Goal: Transaction & Acquisition: Purchase product/service

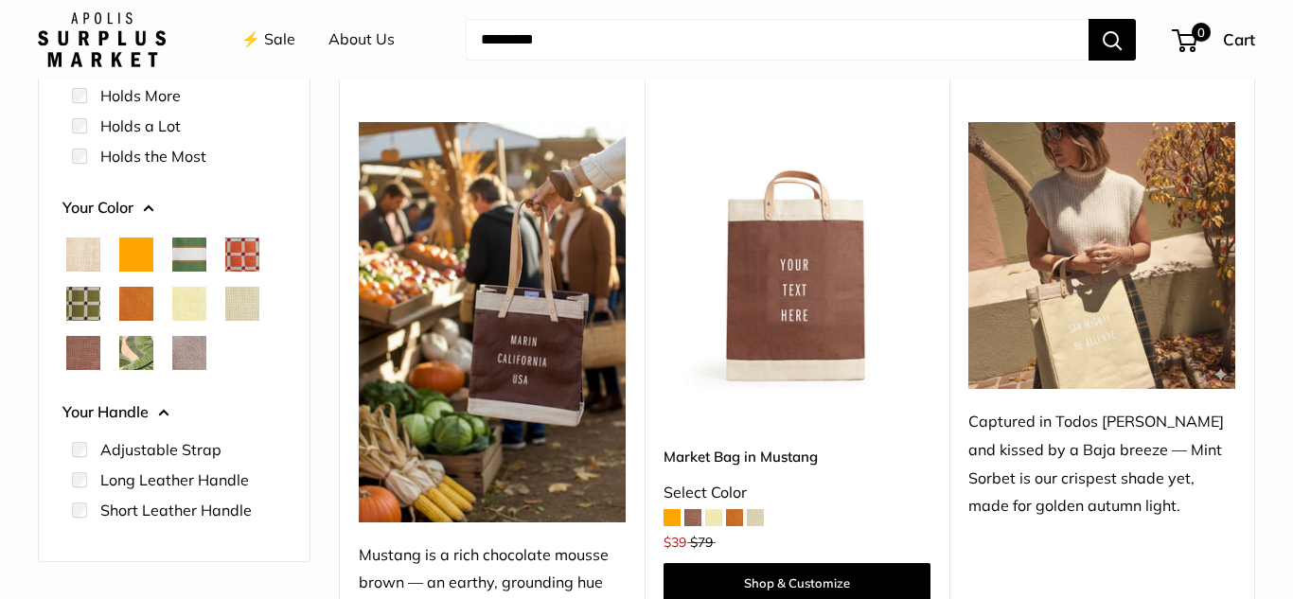
scroll to position [219, 0]
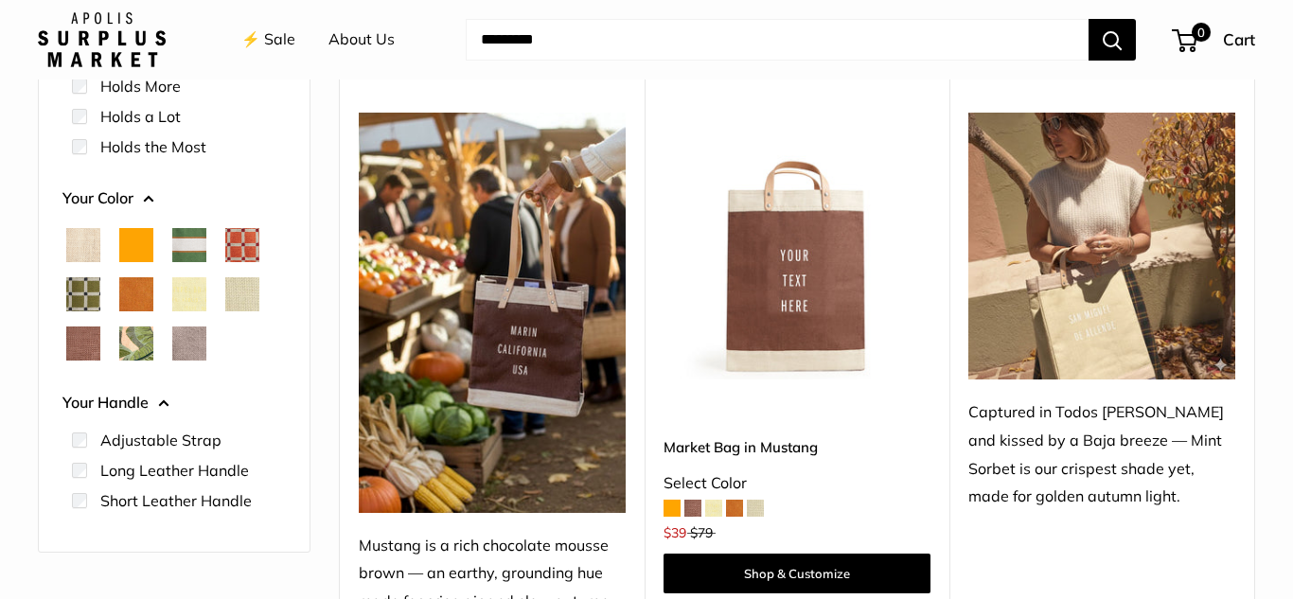
click at [245, 243] on span "Chenille Window Brick" at bounding box center [242, 245] width 34 height 34
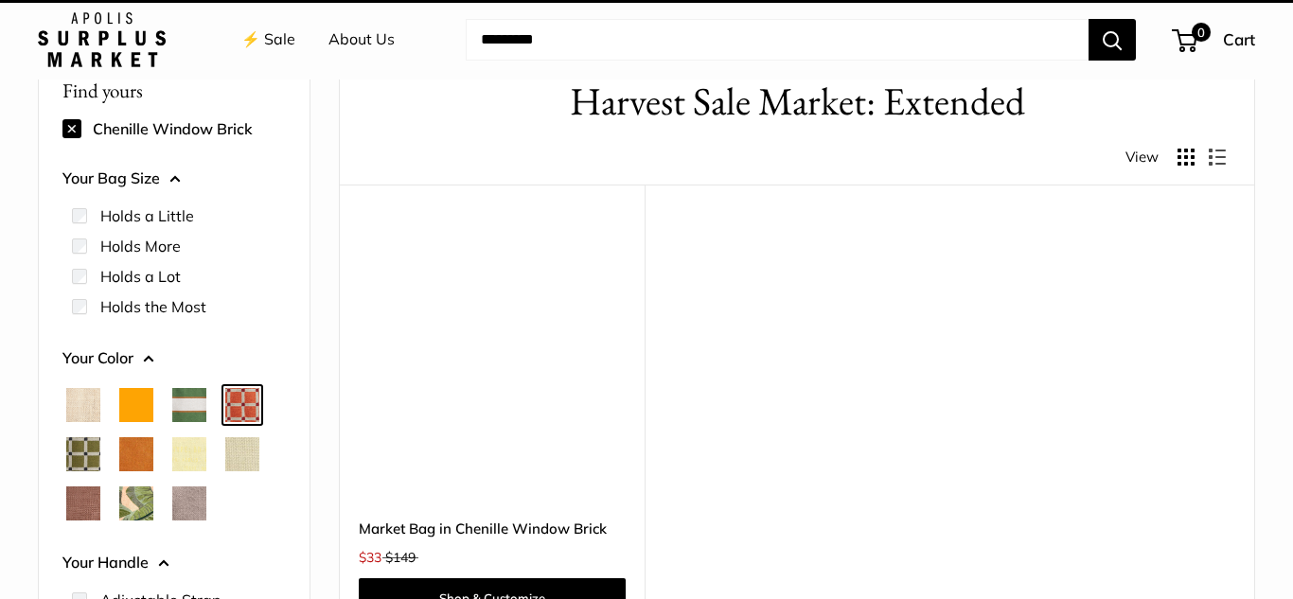
scroll to position [50, 0]
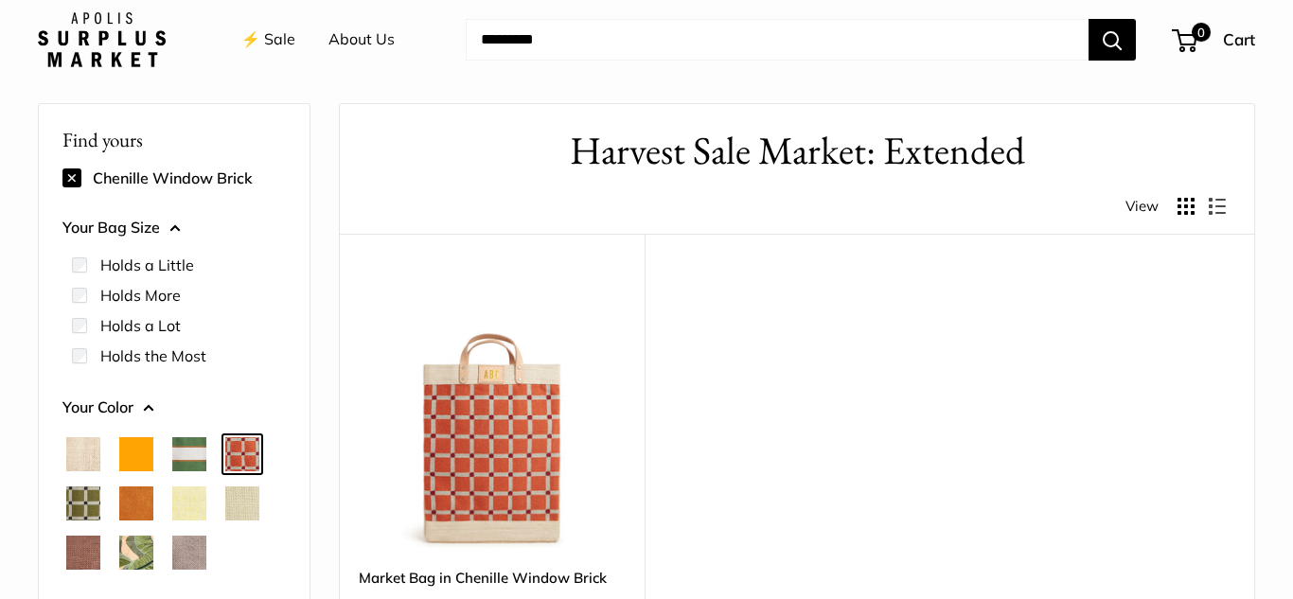
click at [185, 460] on span "Court Green" at bounding box center [189, 454] width 34 height 34
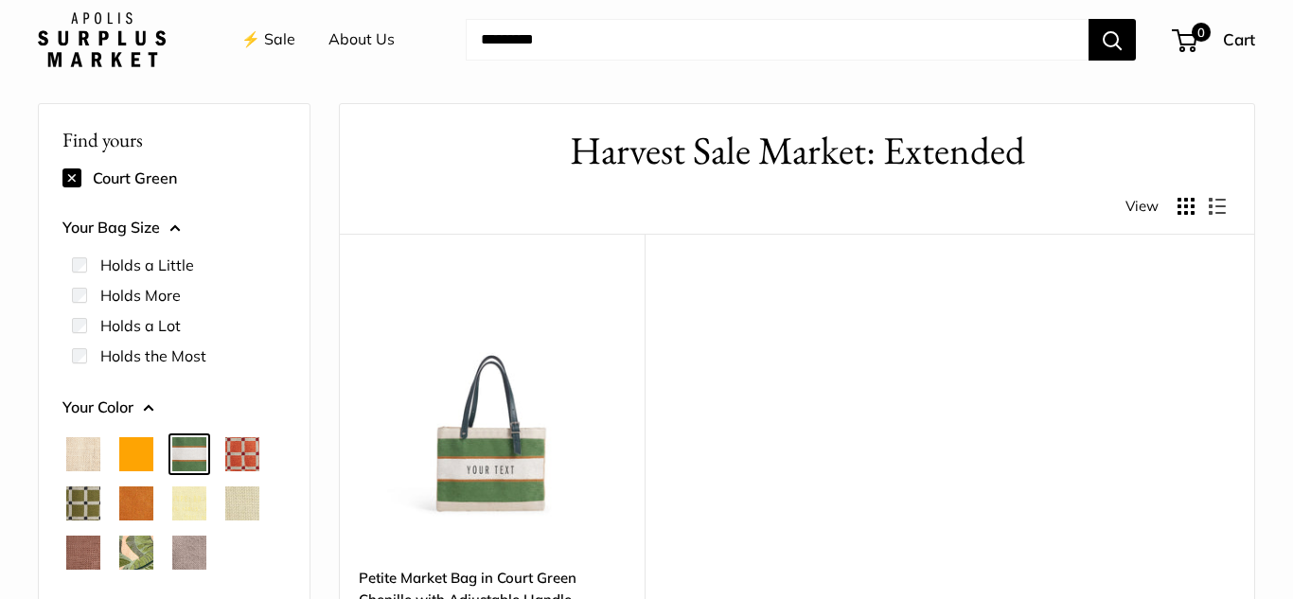
click at [79, 504] on span "Chenille Window Sage" at bounding box center [83, 503] width 34 height 34
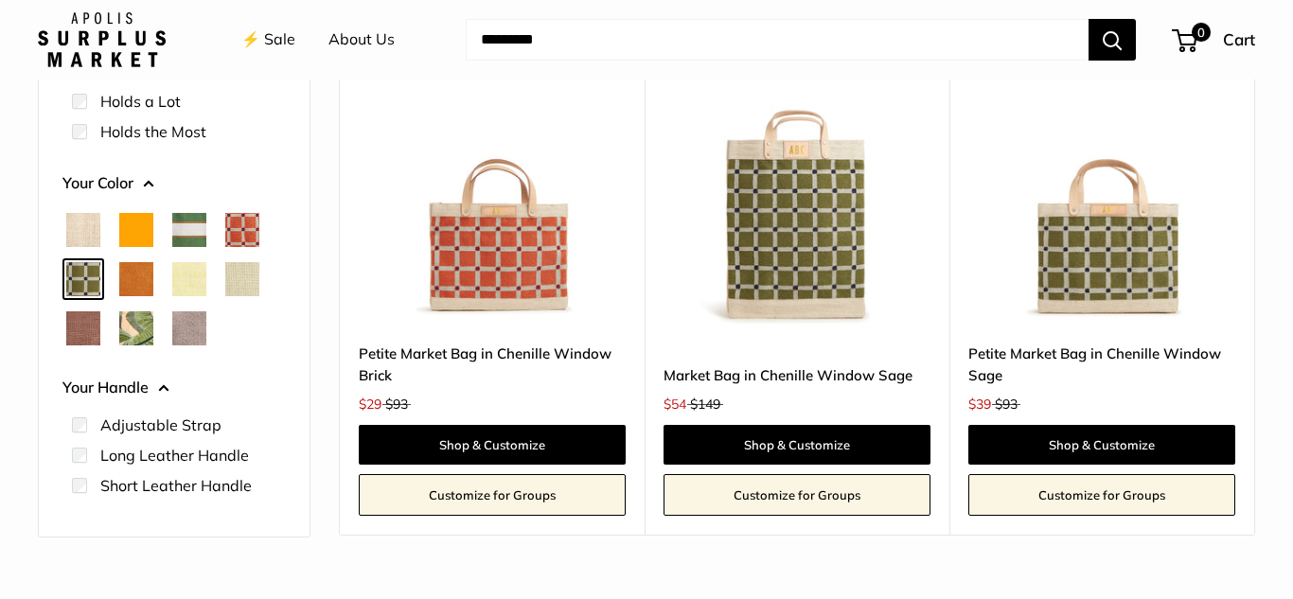
scroll to position [276, 0]
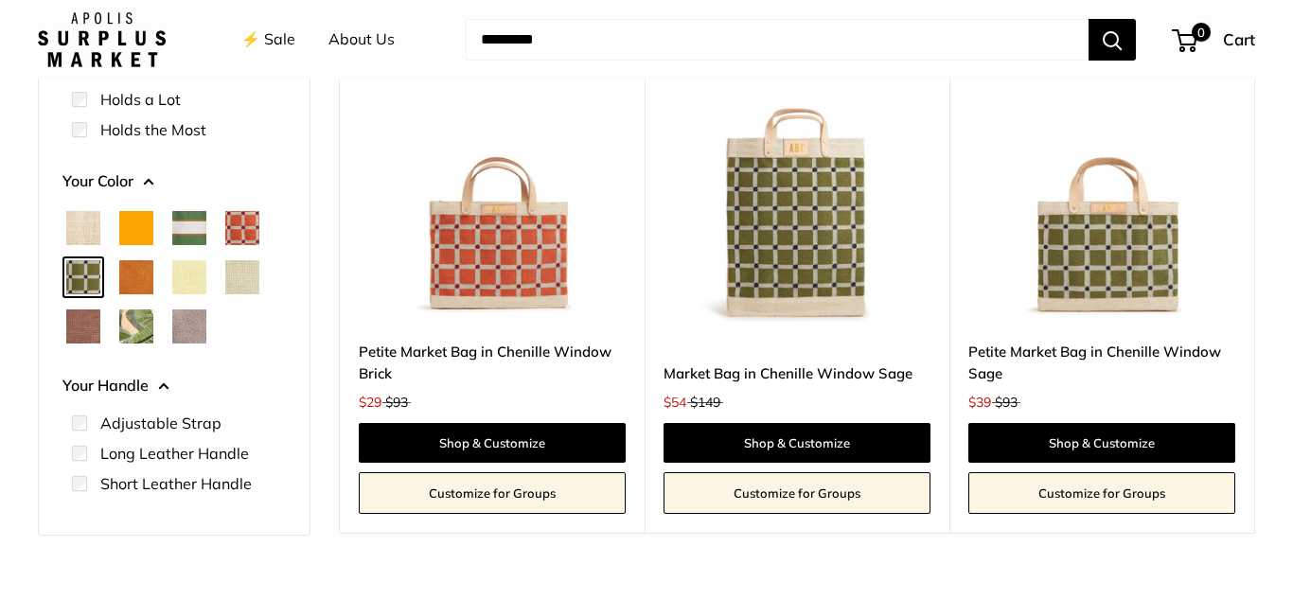
click at [130, 327] on span "Palm Leaf" at bounding box center [136, 326] width 34 height 34
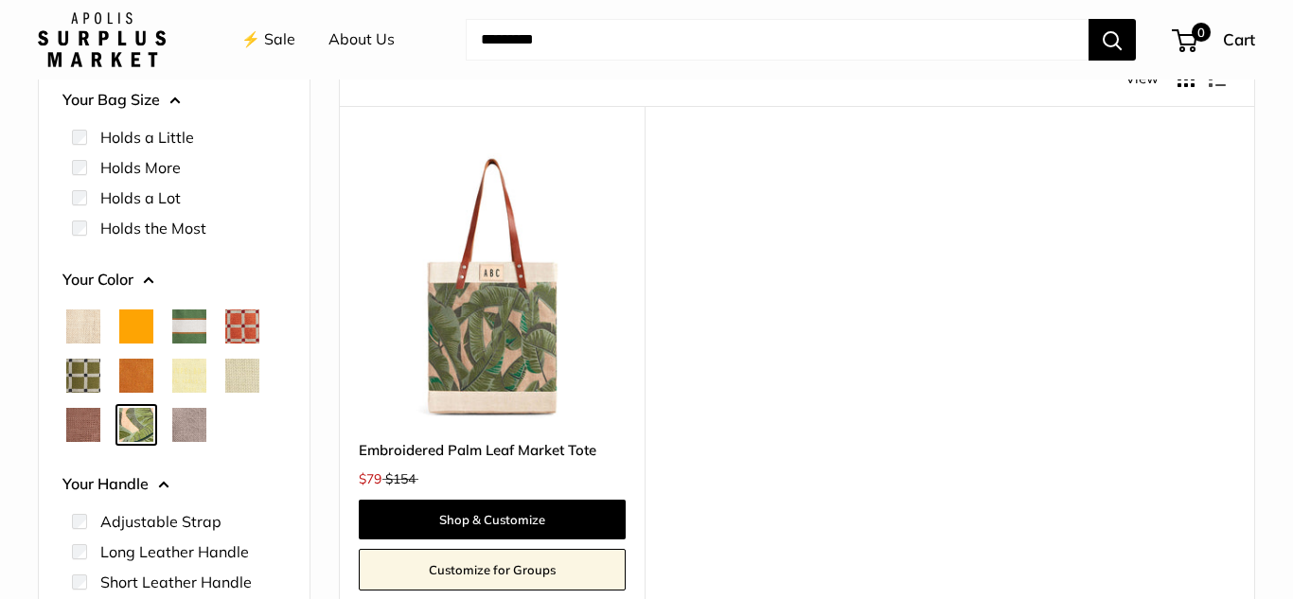
scroll to position [153, 0]
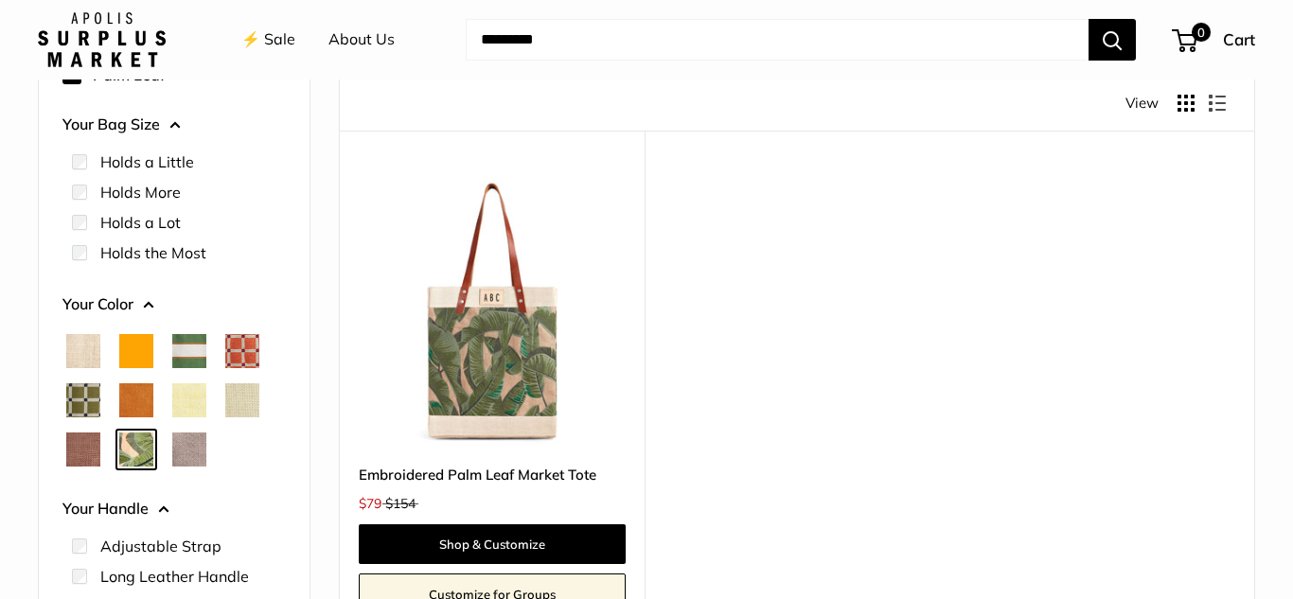
click at [83, 400] on span "Chenille Window Sage" at bounding box center [83, 400] width 34 height 34
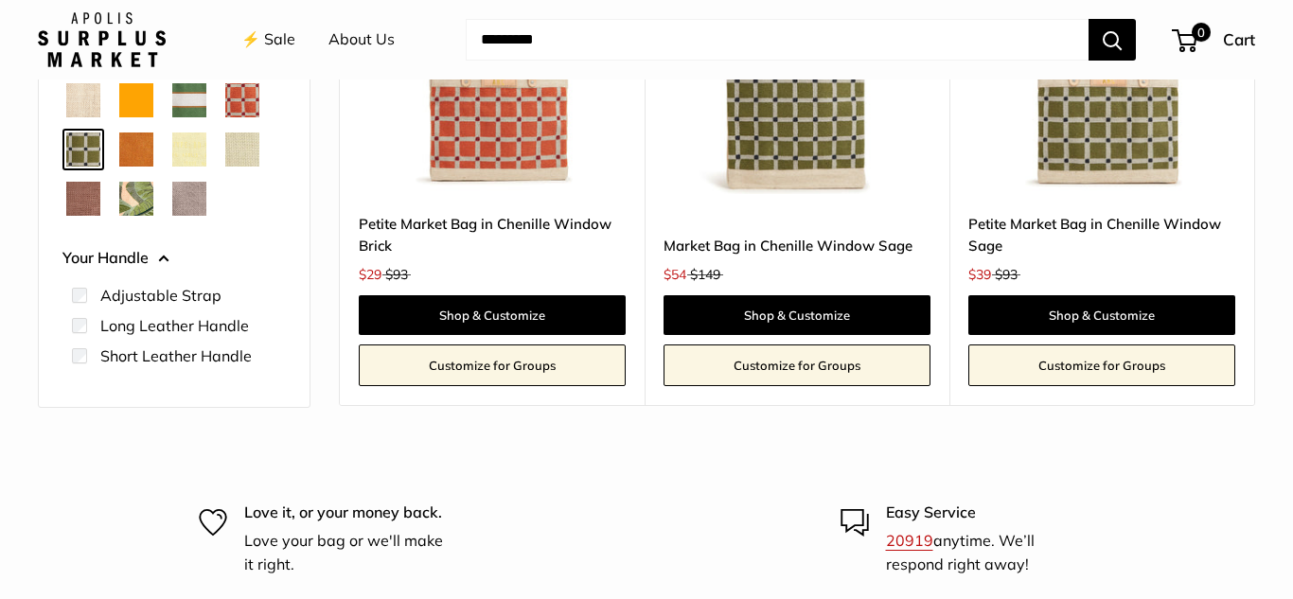
scroll to position [392, 0]
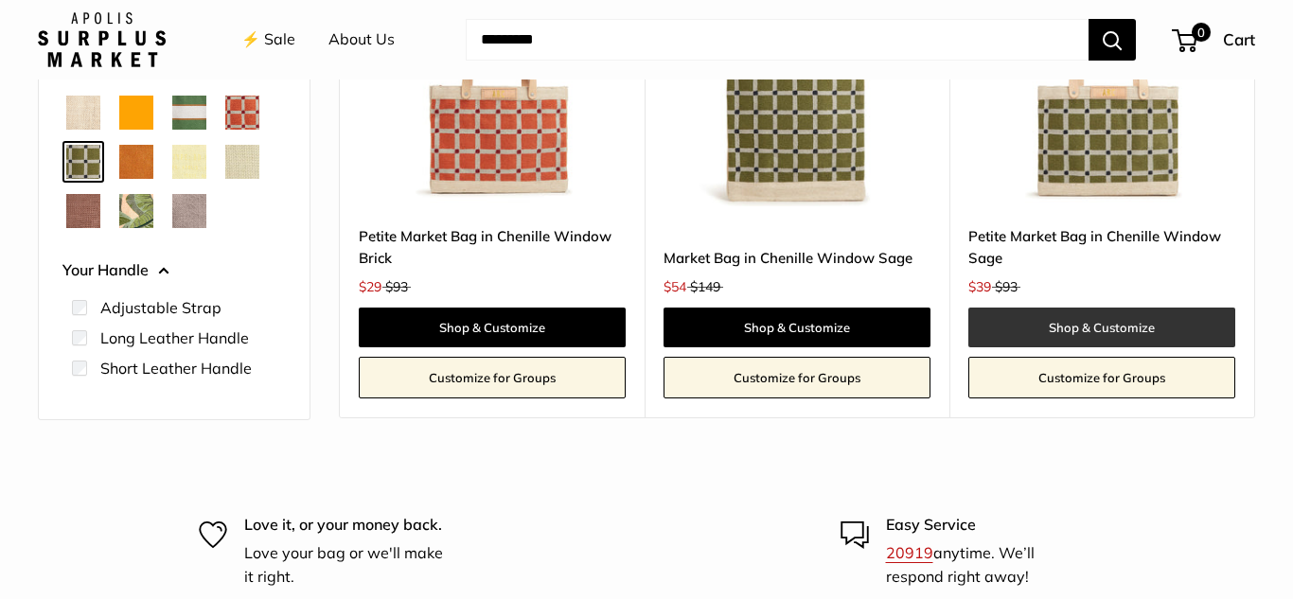
click at [1095, 327] on link "Shop & Customize" at bounding box center [1101, 328] width 267 height 40
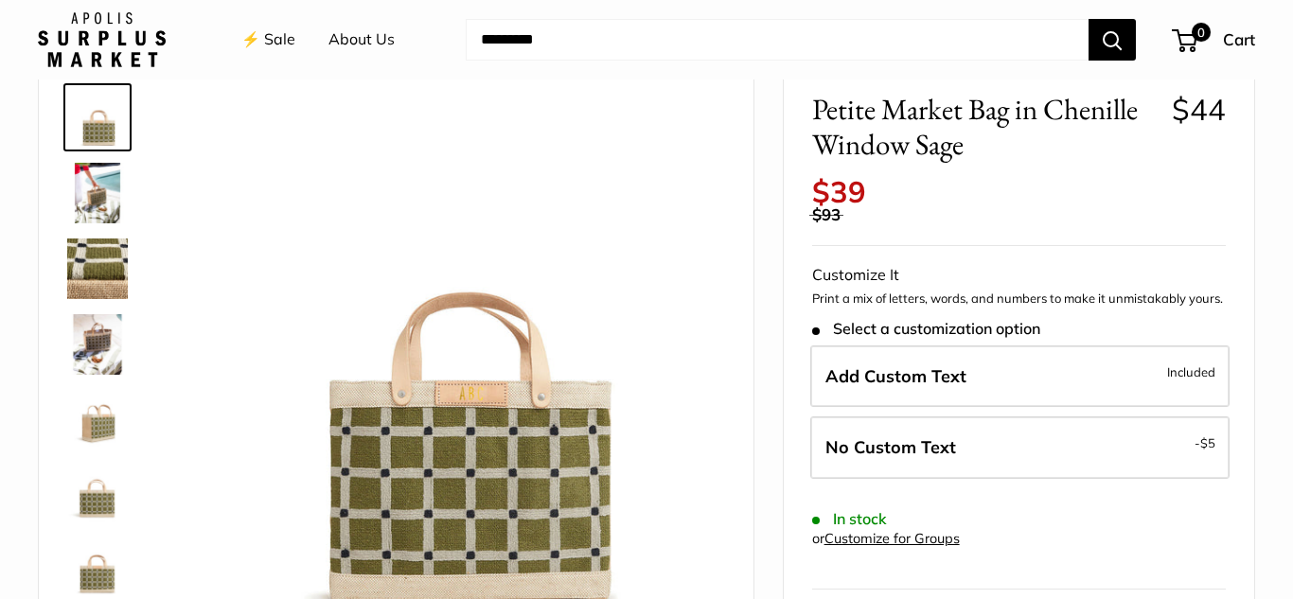
scroll to position [46, 0]
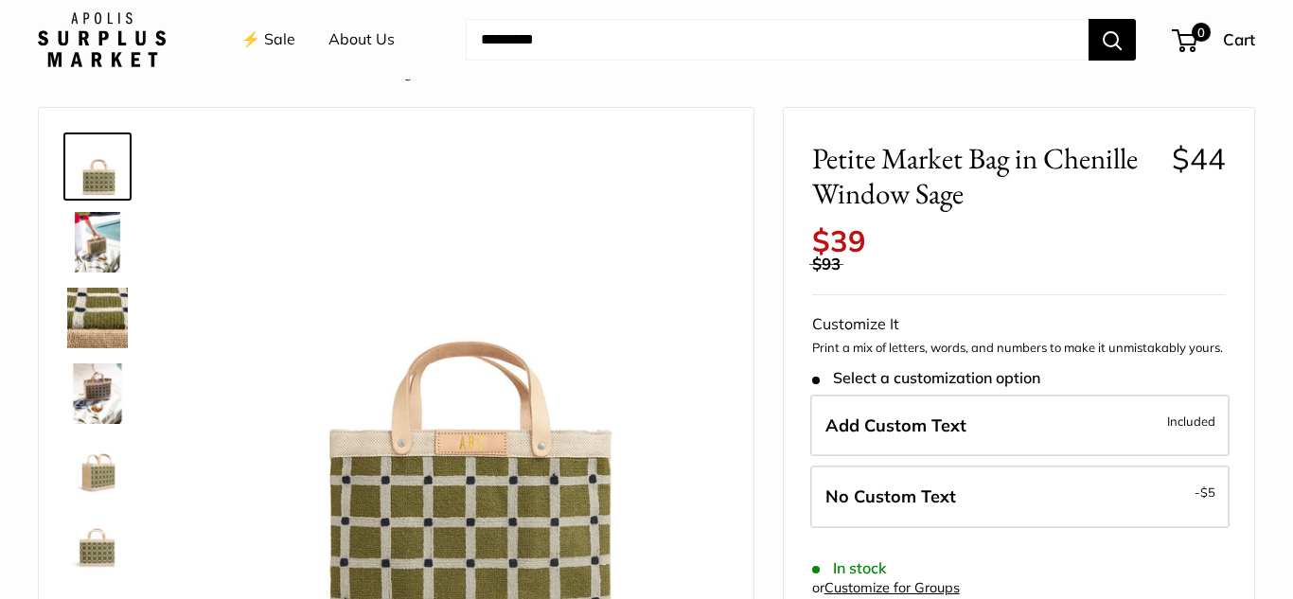
click at [106, 251] on img at bounding box center [97, 242] width 61 height 61
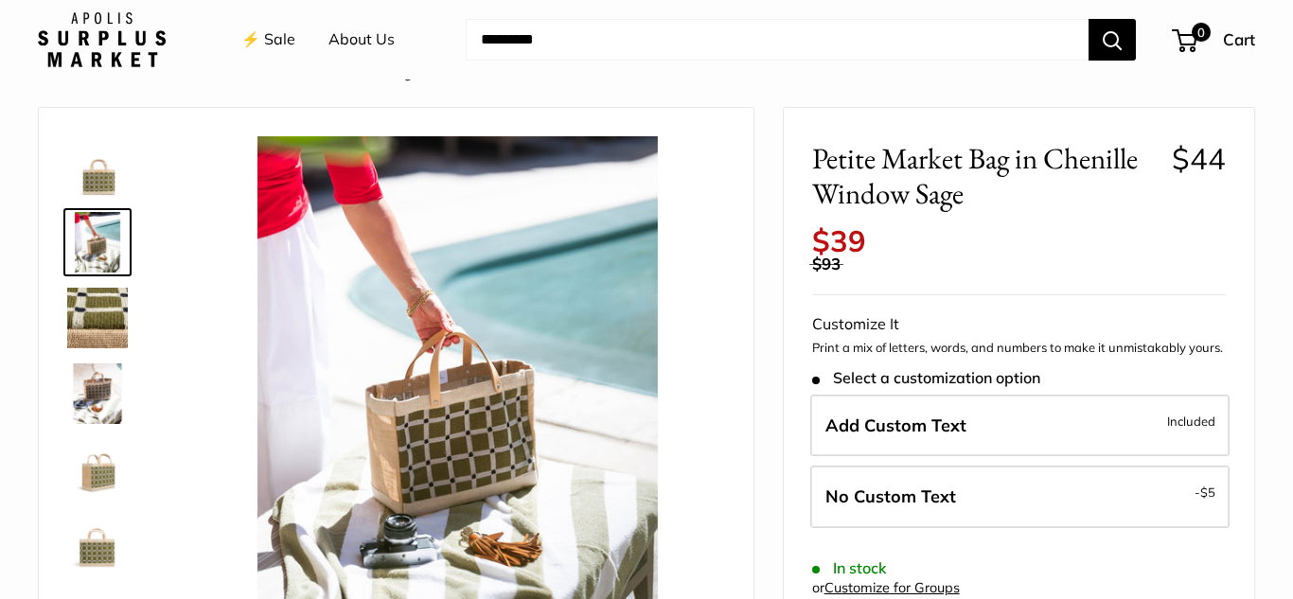
click at [103, 320] on img at bounding box center [97, 318] width 61 height 61
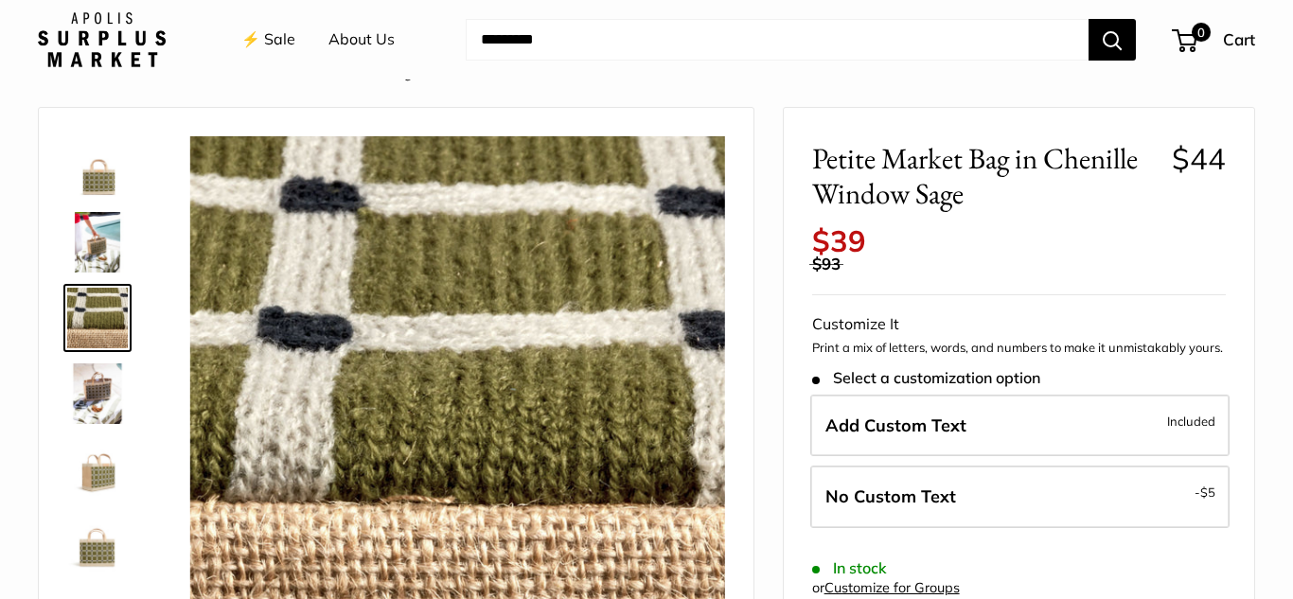
click at [103, 399] on img at bounding box center [97, 393] width 61 height 61
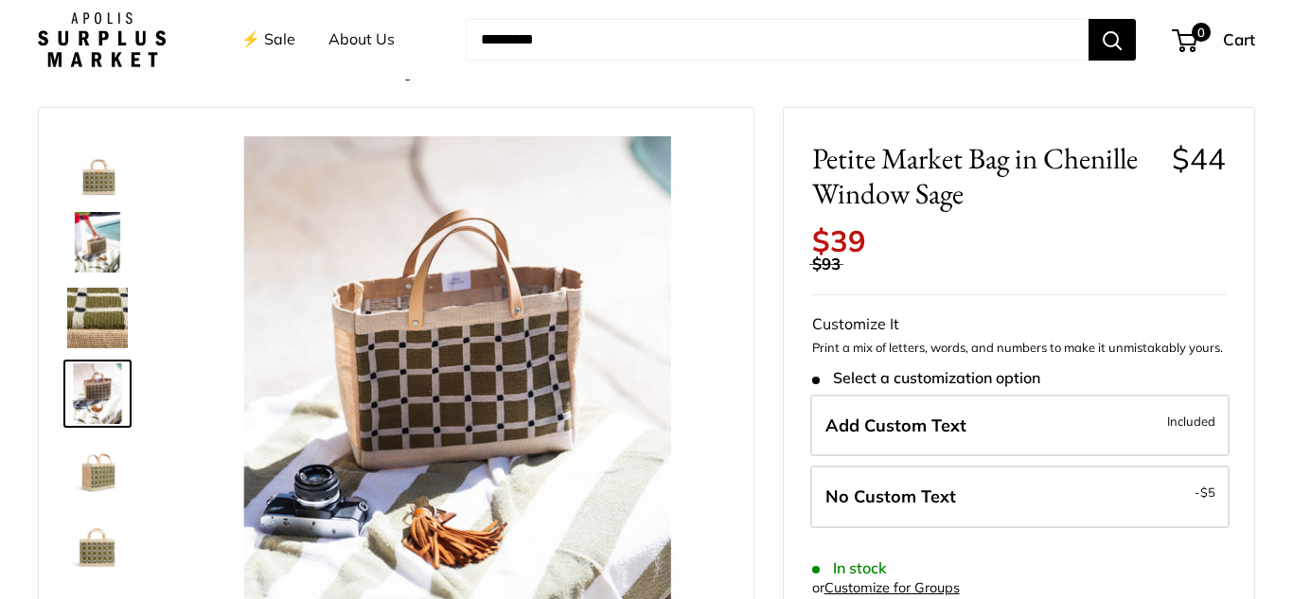
click at [97, 470] on img at bounding box center [97, 469] width 61 height 61
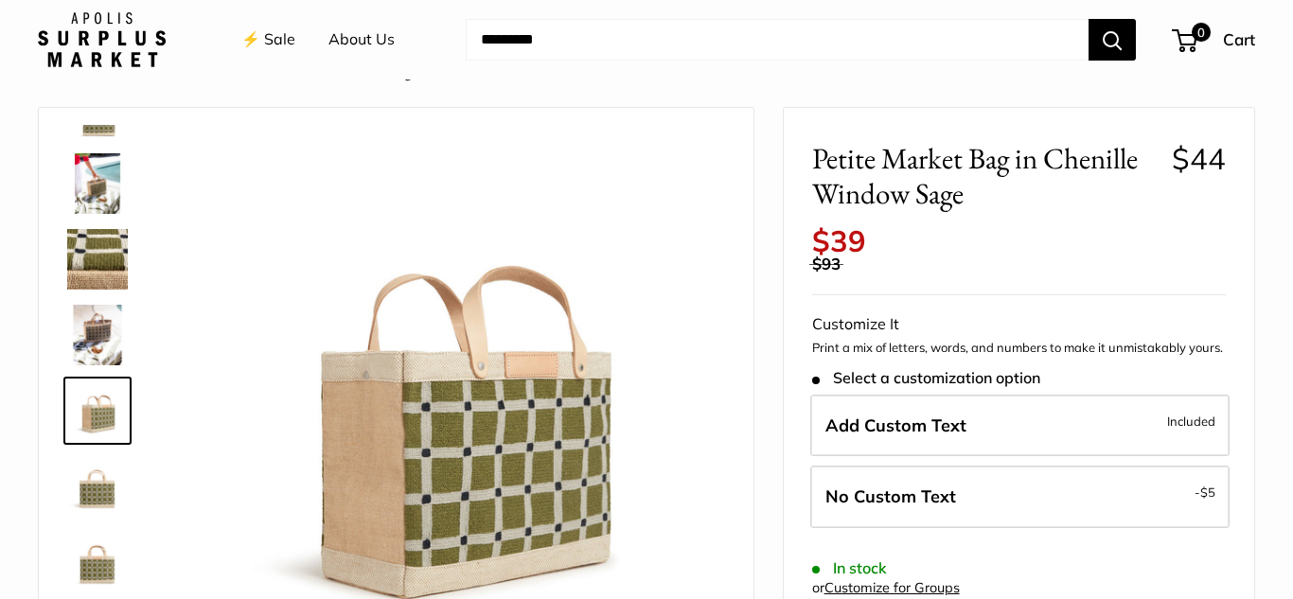
click at [96, 556] on img at bounding box center [97, 562] width 61 height 61
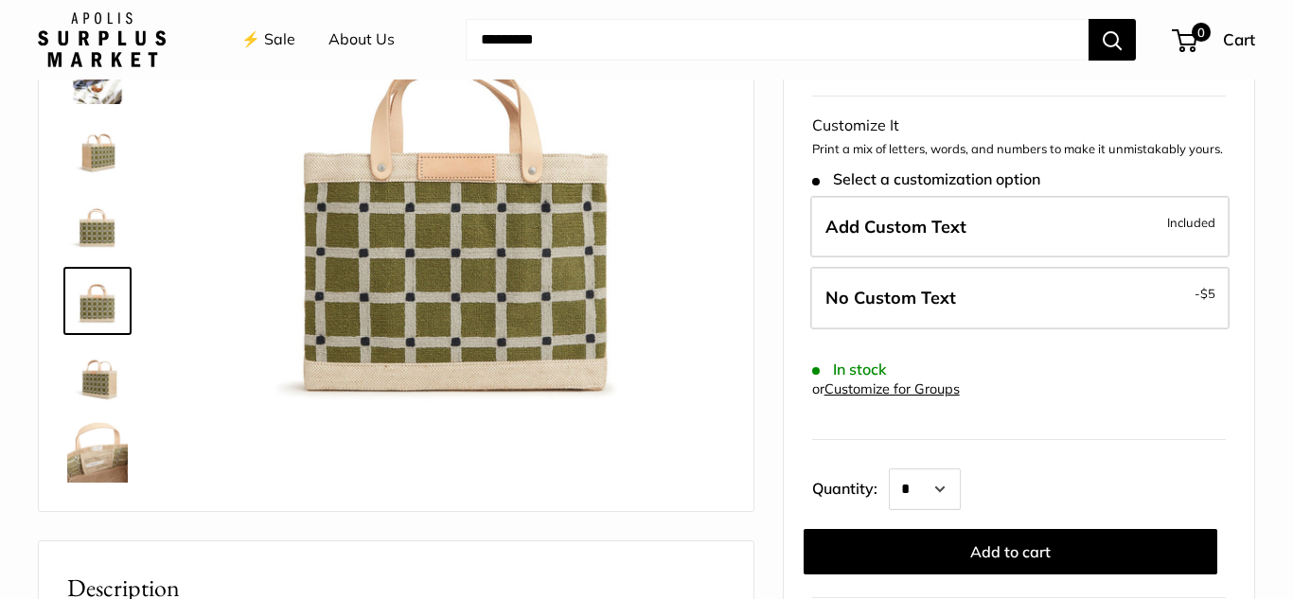
scroll to position [247, 0]
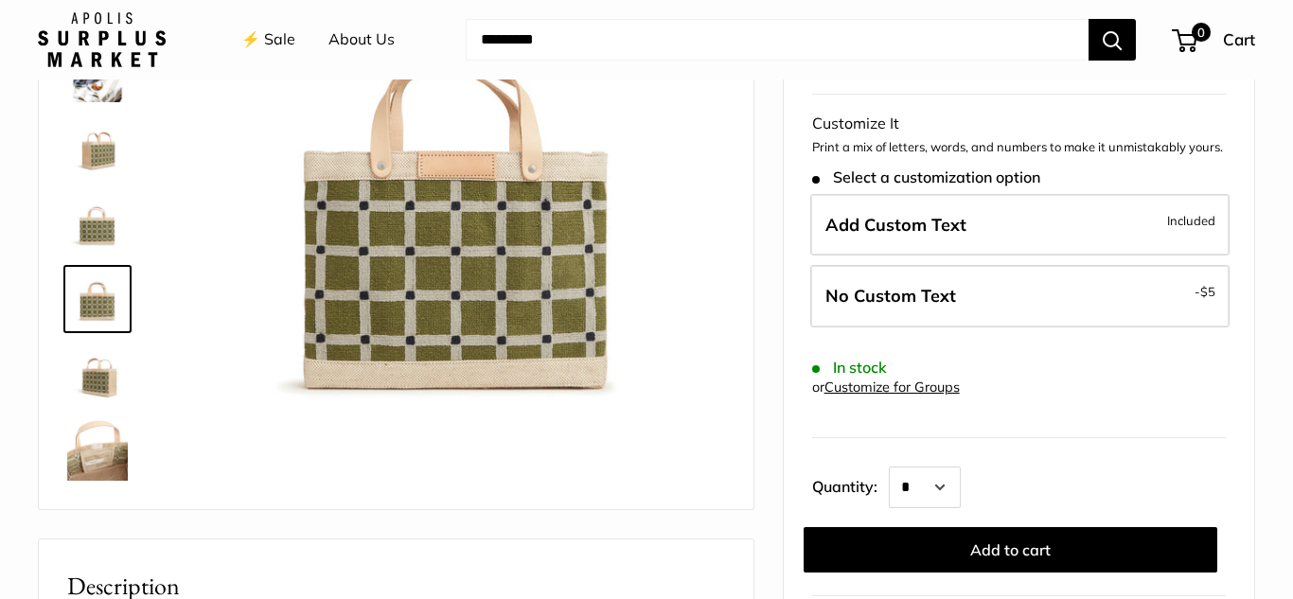
click at [108, 468] on img at bounding box center [97, 450] width 61 height 61
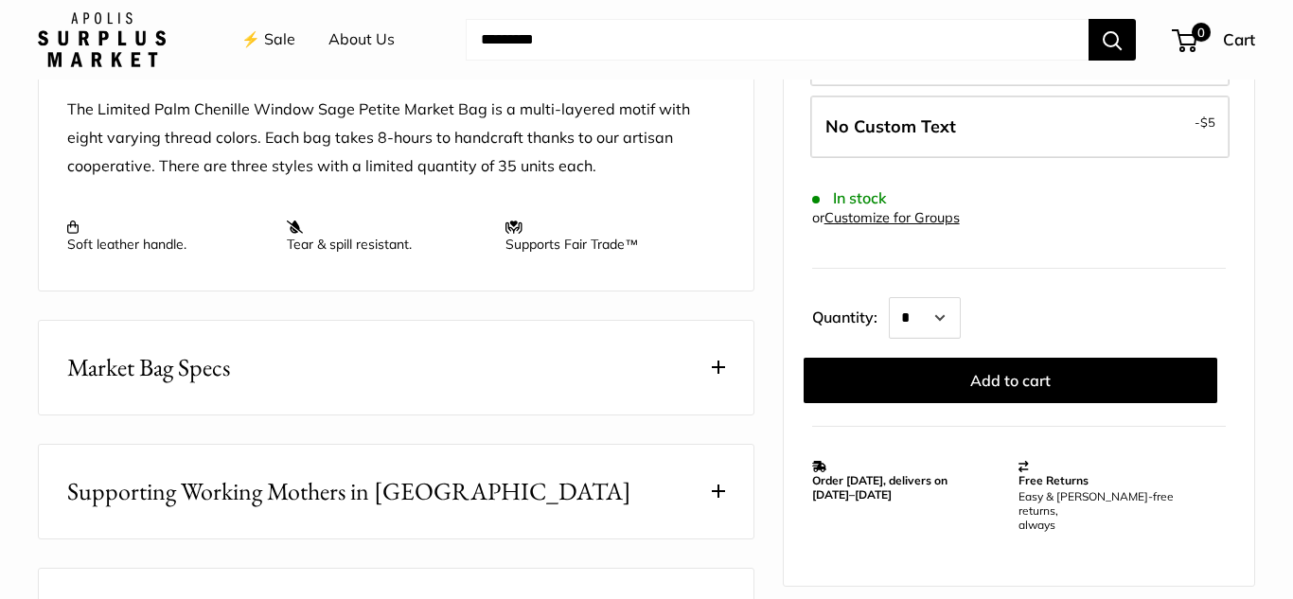
scroll to position [781, 0]
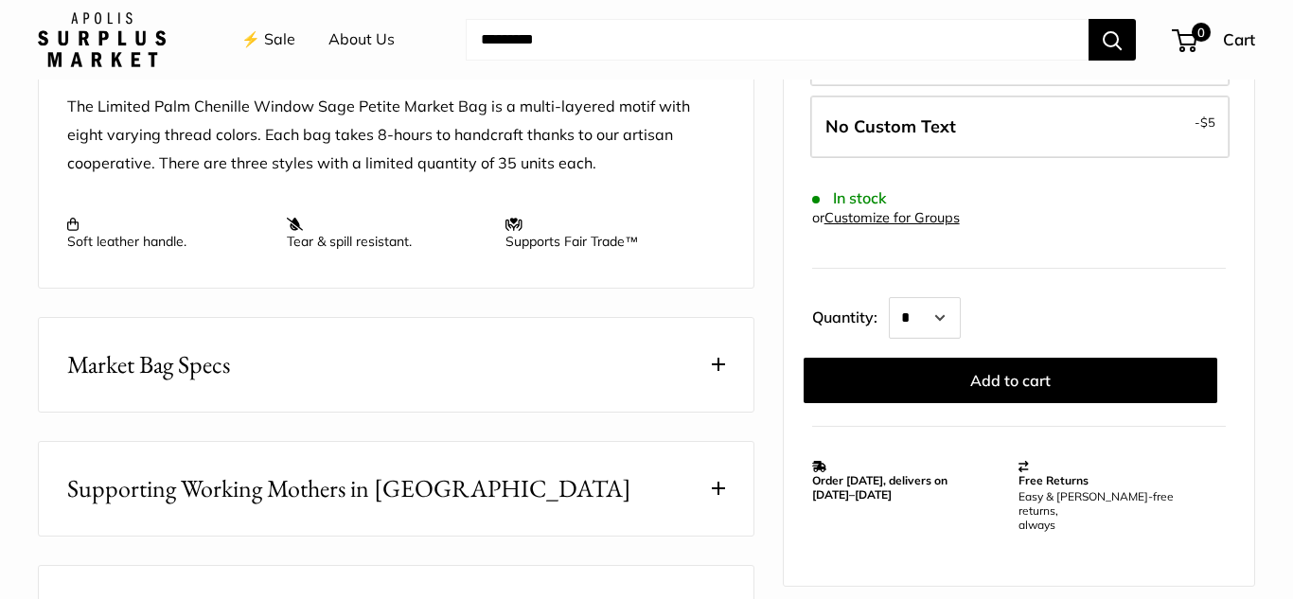
click at [718, 363] on span at bounding box center [718, 364] width 13 height 13
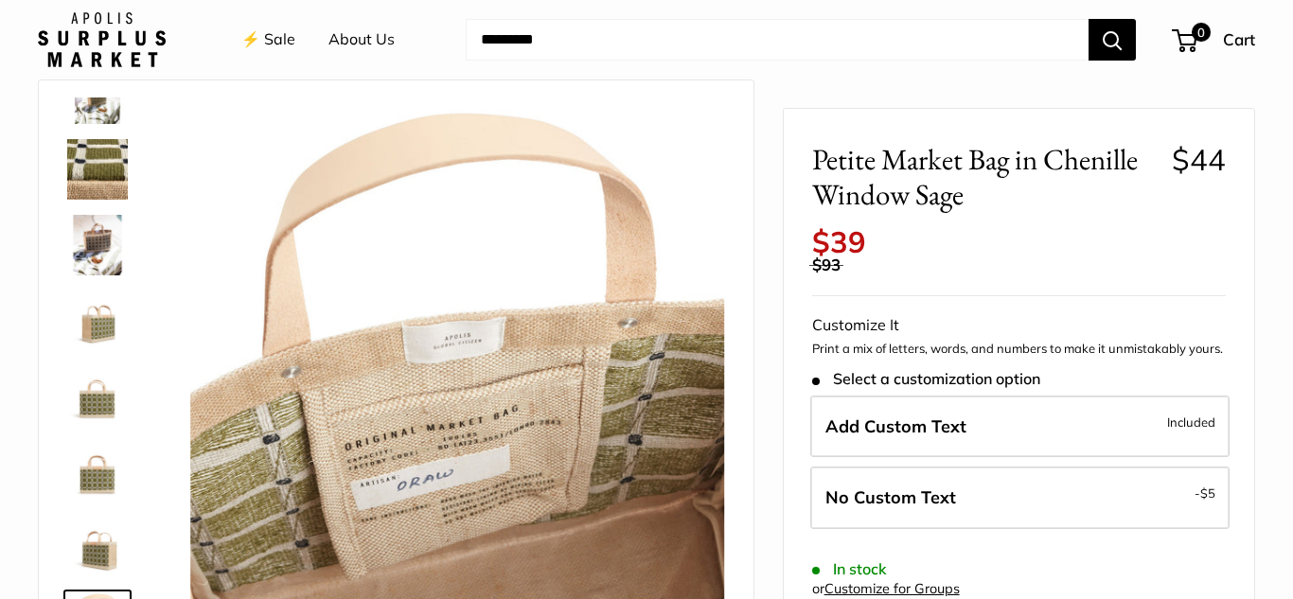
scroll to position [0, 0]
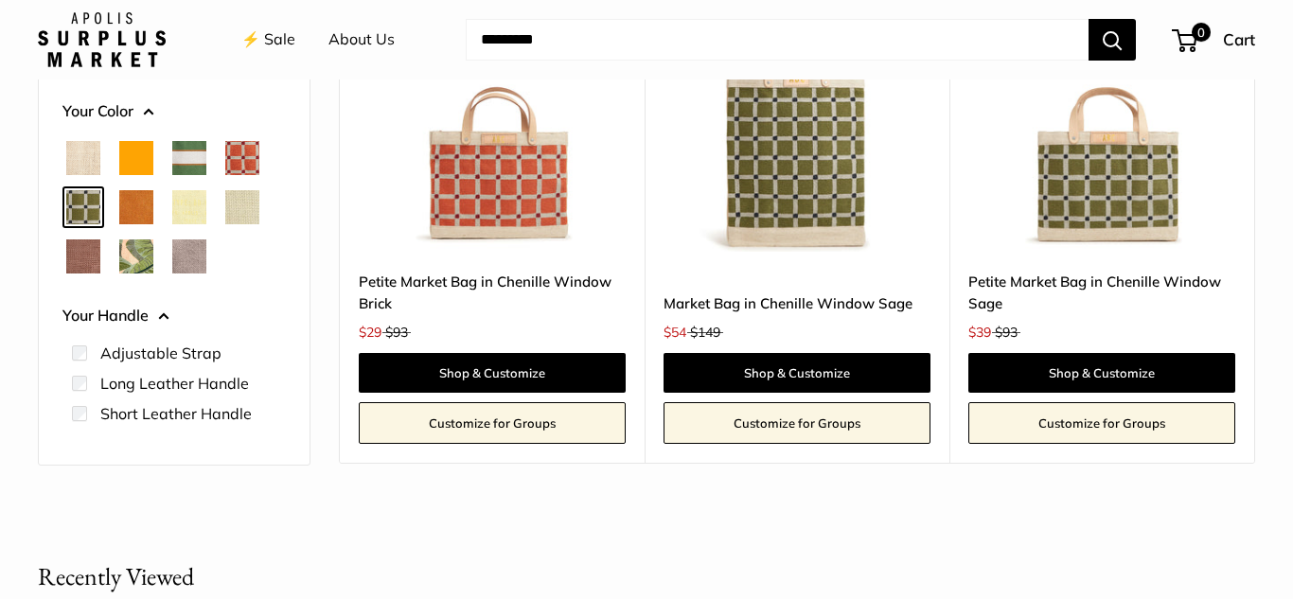
scroll to position [306, 0]
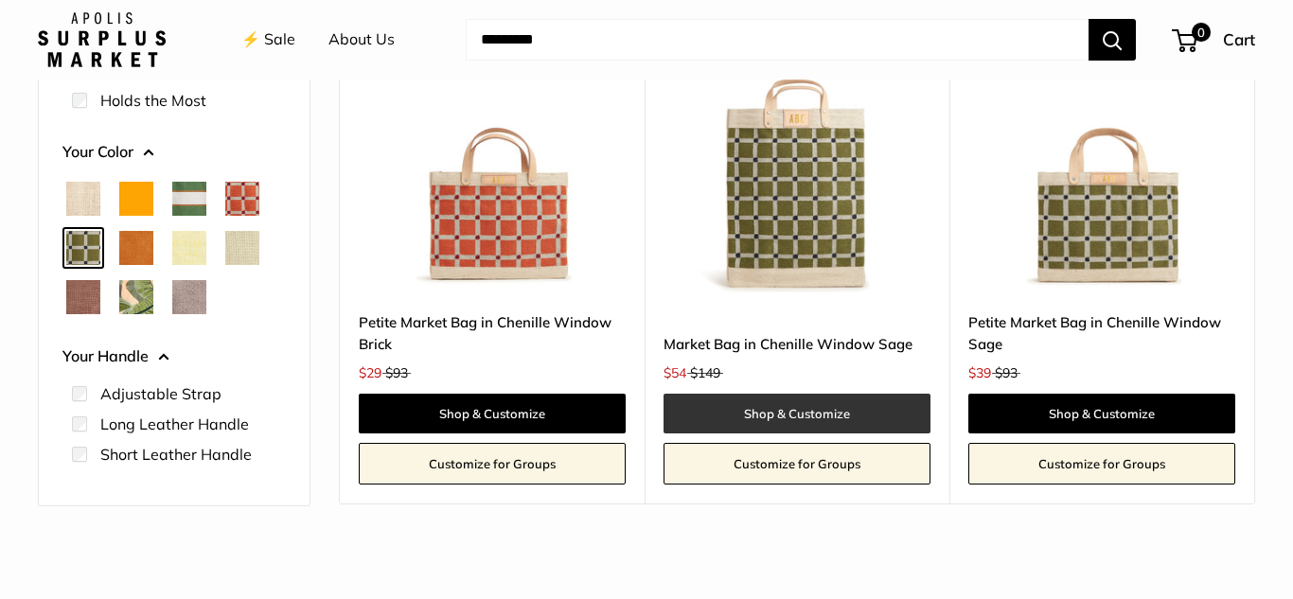
click at [802, 415] on link "Shop & Customize" at bounding box center [796, 414] width 267 height 40
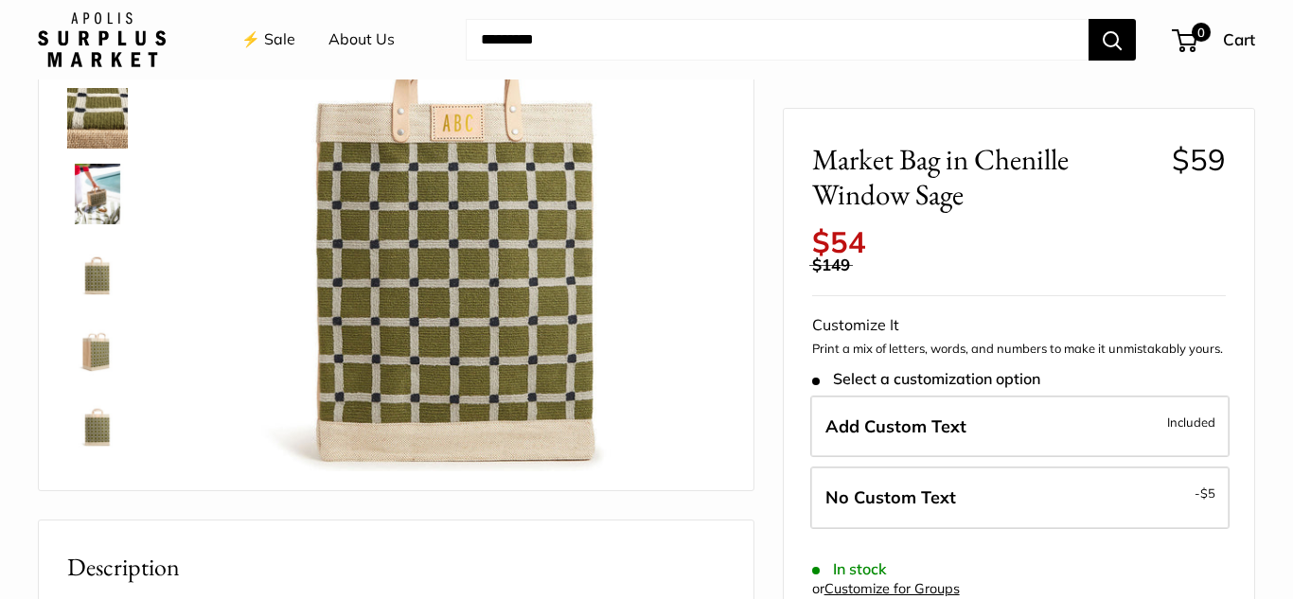
scroll to position [209, 0]
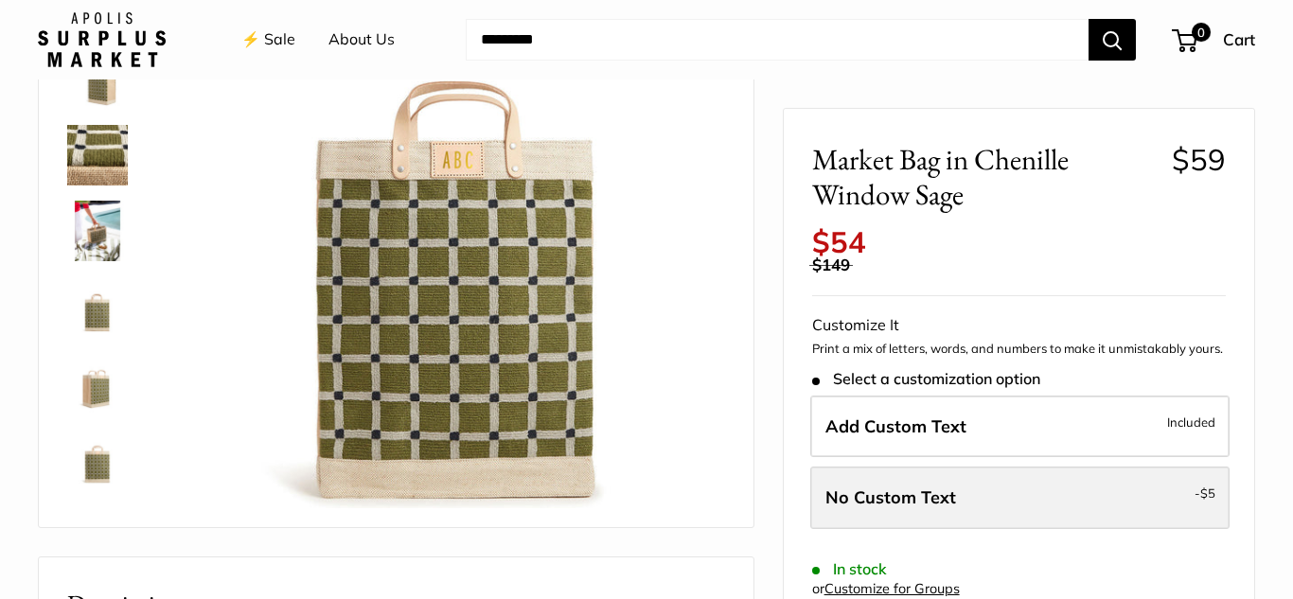
click at [1126, 513] on label "No Custom Text - $5" at bounding box center [1019, 498] width 419 height 62
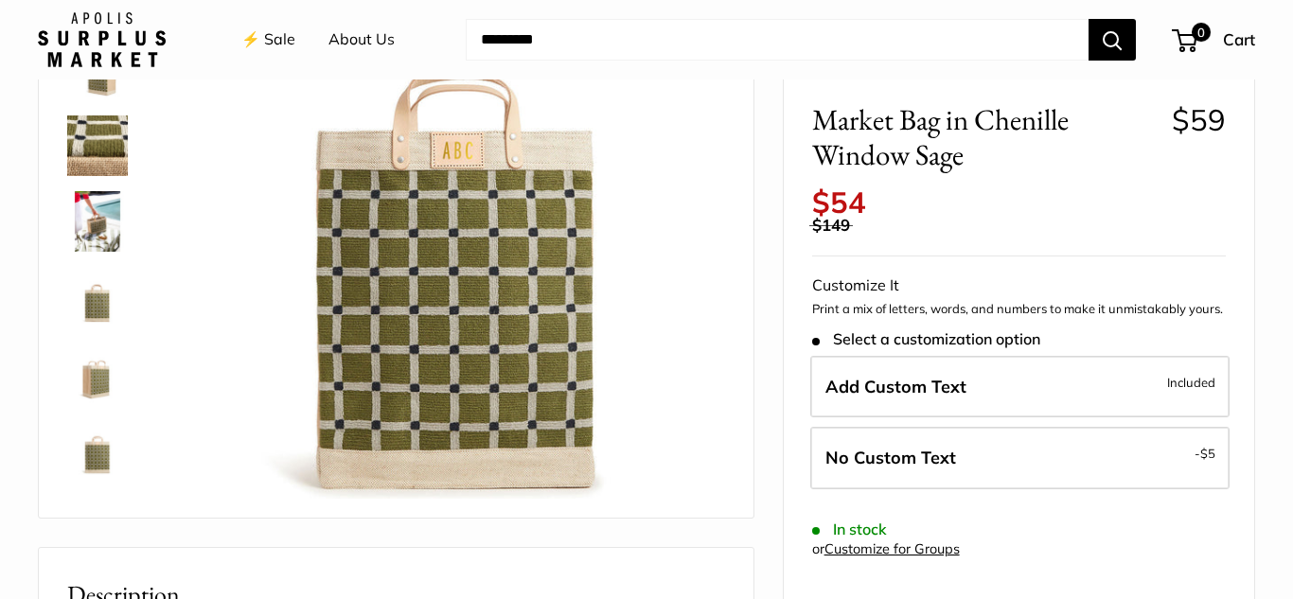
scroll to position [348, 0]
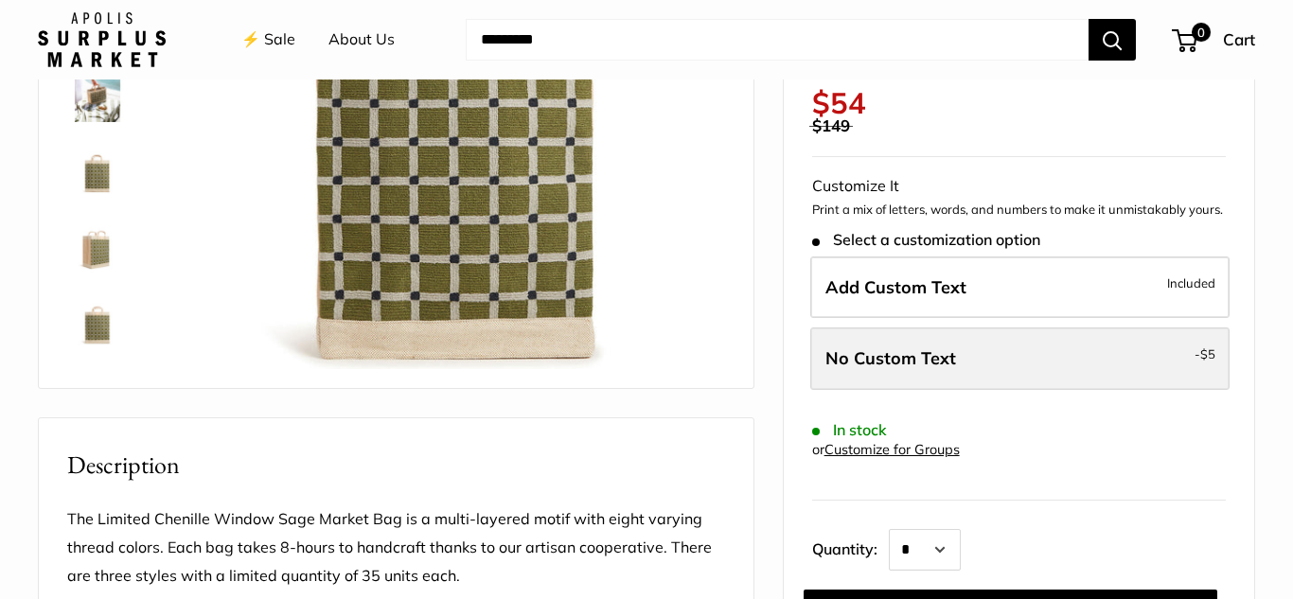
click at [1108, 362] on label "No Custom Text - $5" at bounding box center [1019, 358] width 419 height 62
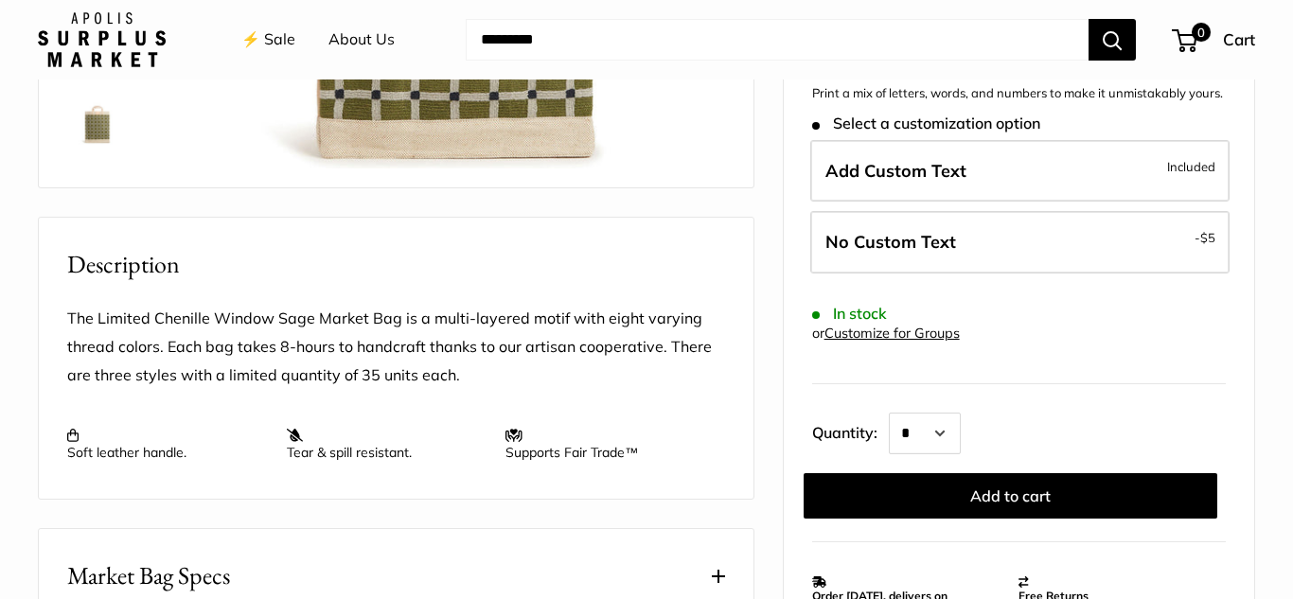
scroll to position [582, 0]
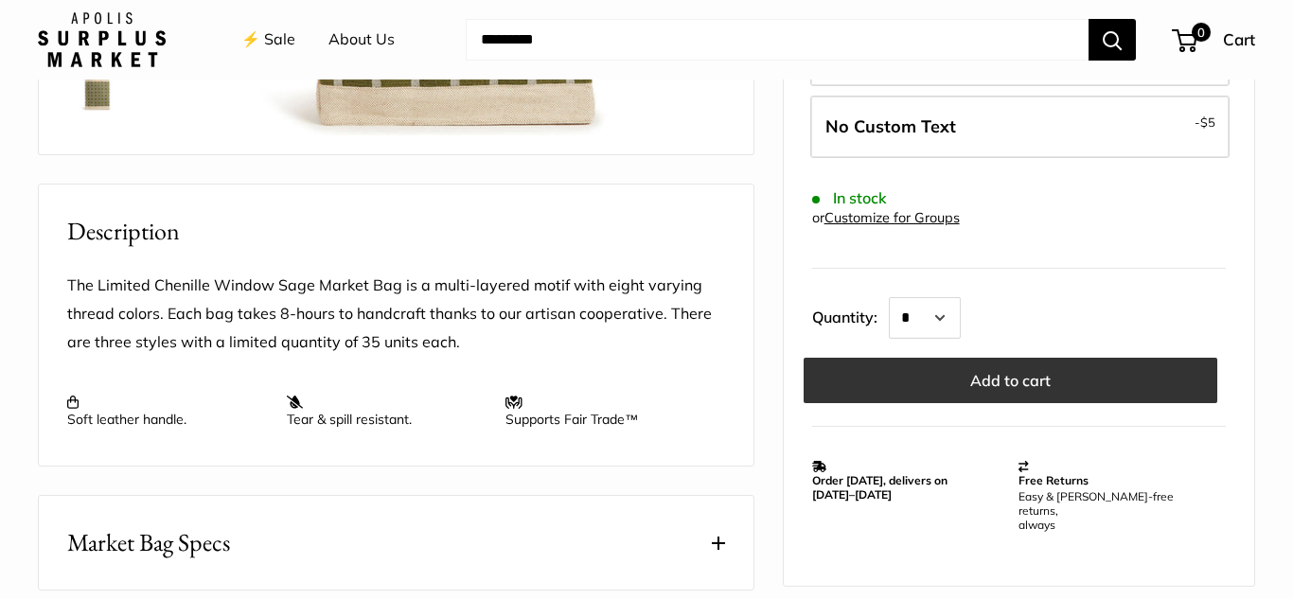
click at [1015, 382] on button "Add to cart" at bounding box center [1010, 380] width 414 height 45
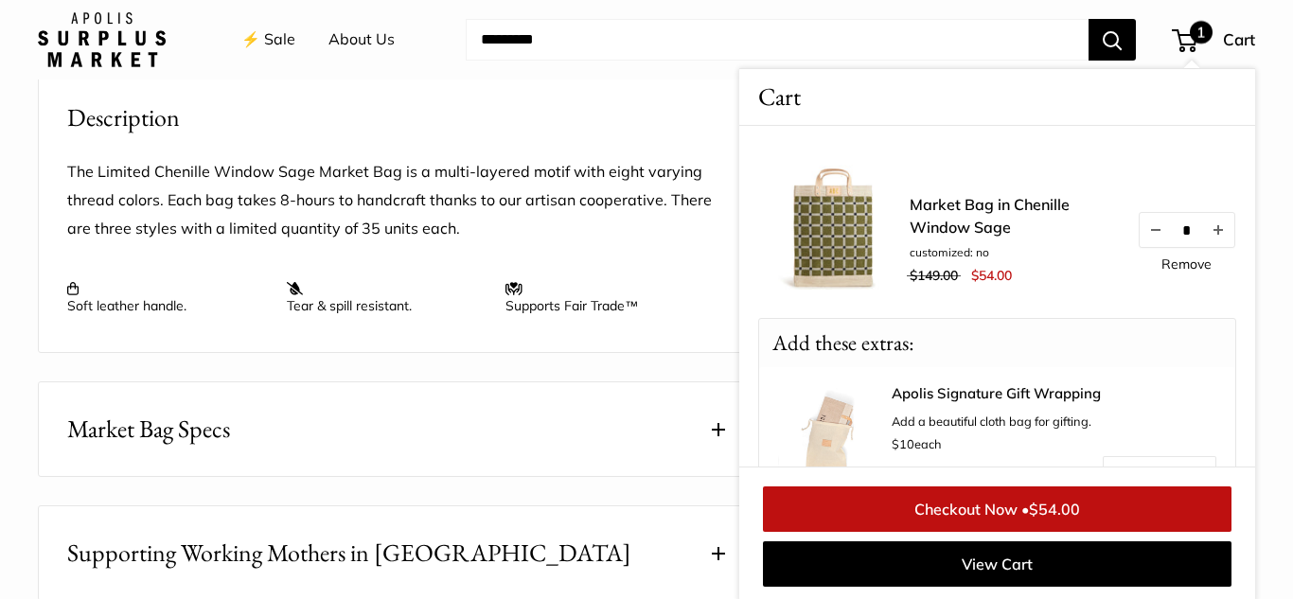
scroll to position [0, 0]
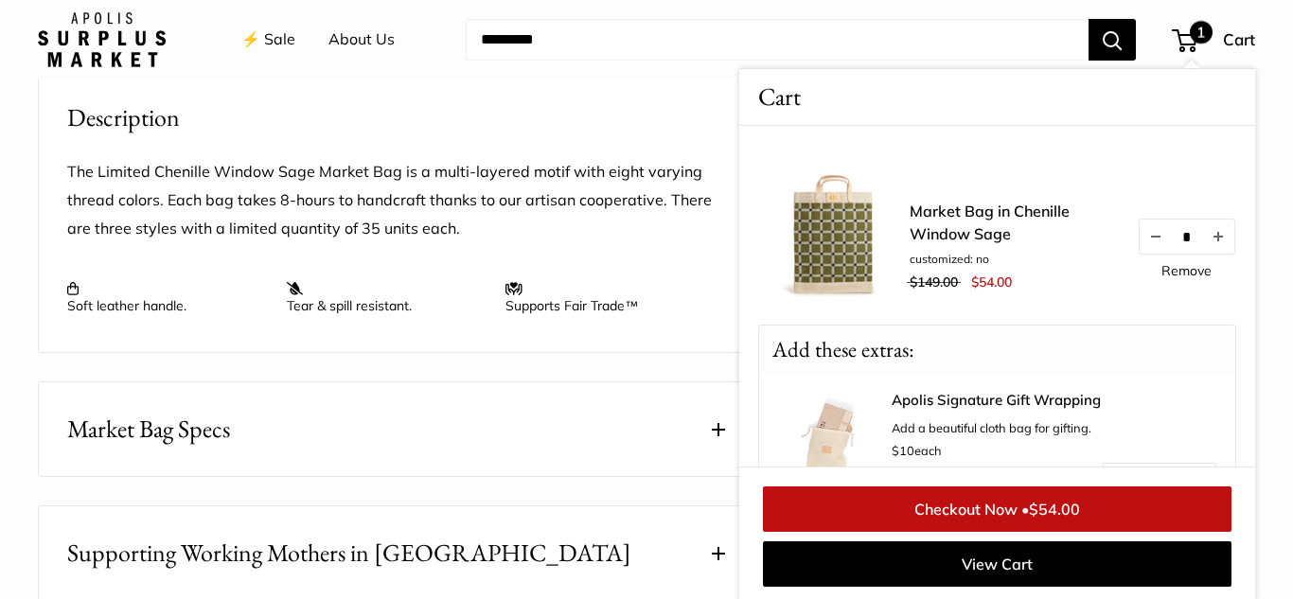
click at [1180, 270] on link "Remove" at bounding box center [1186, 270] width 50 height 13
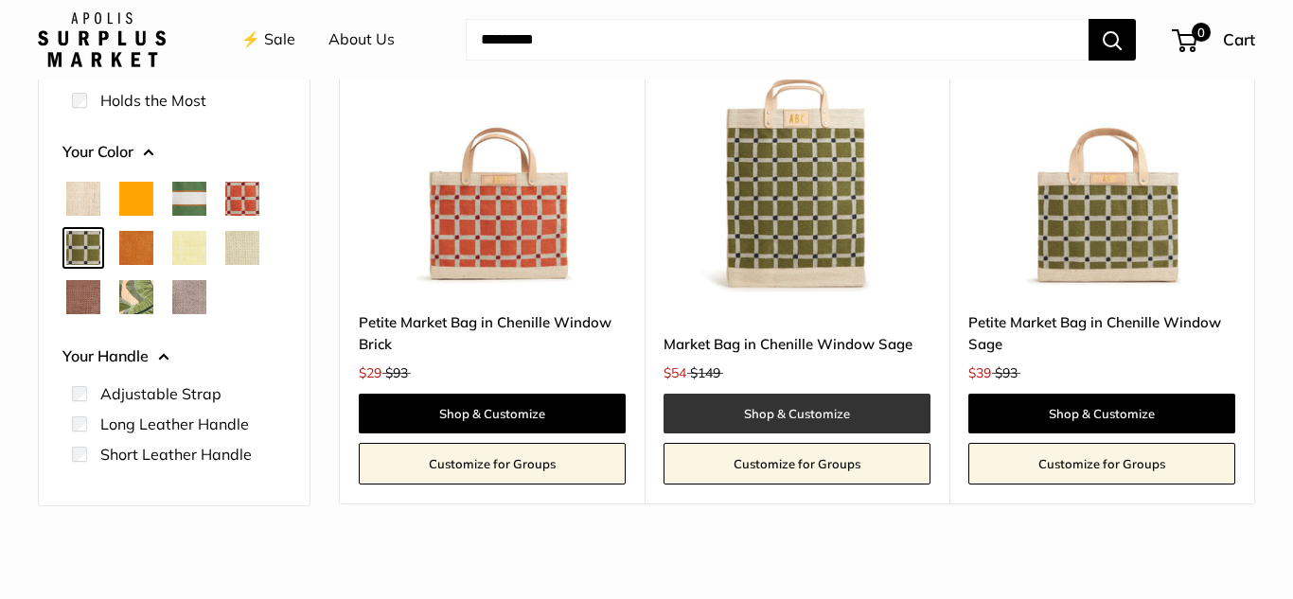
click at [794, 411] on link "Shop & Customize" at bounding box center [796, 414] width 267 height 40
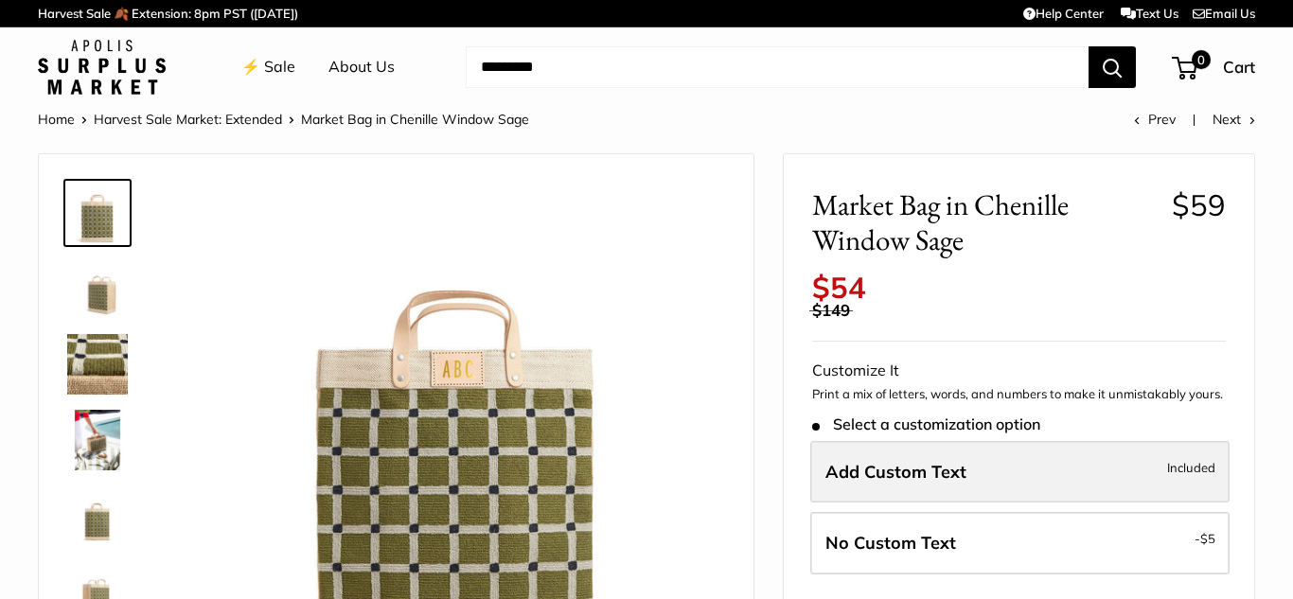
click at [1010, 466] on label "Add Custom Text Included" at bounding box center [1019, 472] width 419 height 62
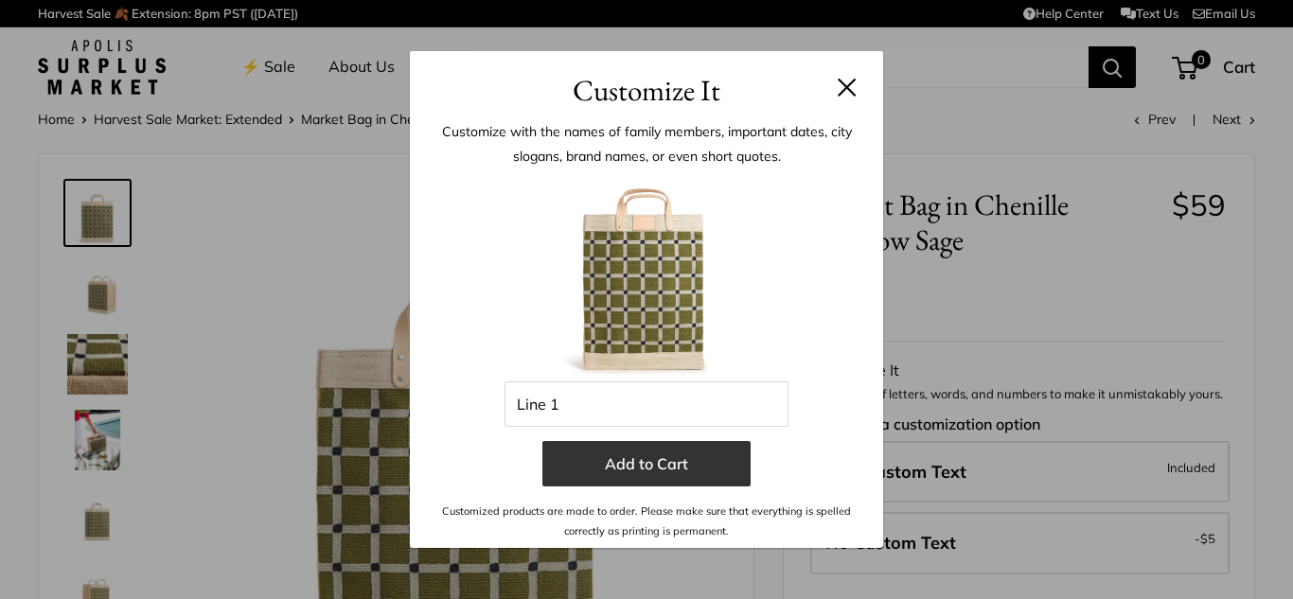
click at [645, 467] on button "Add to Cart" at bounding box center [646, 463] width 208 height 45
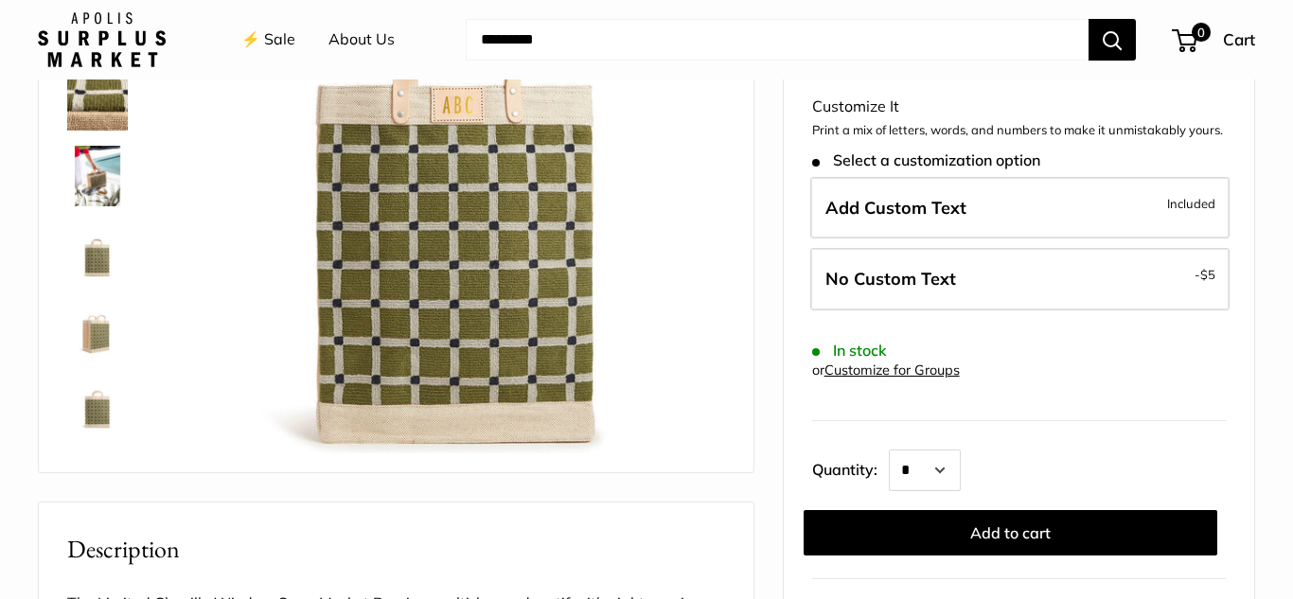
scroll to position [261, 0]
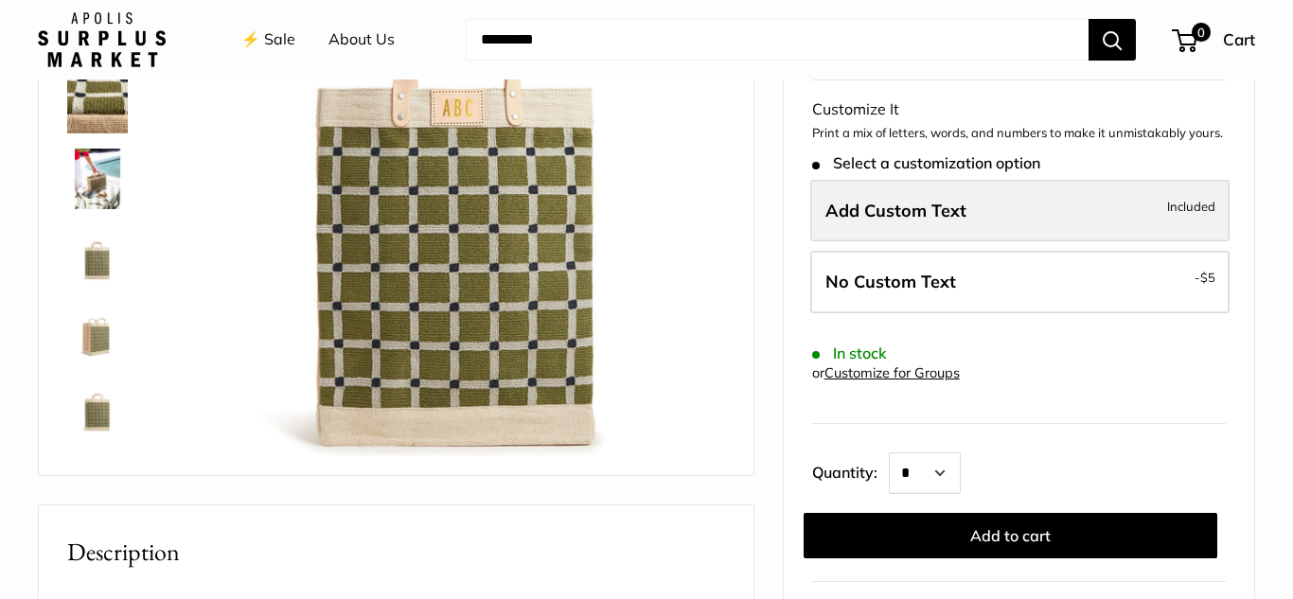
click at [898, 214] on span "Add Custom Text" at bounding box center [895, 211] width 141 height 22
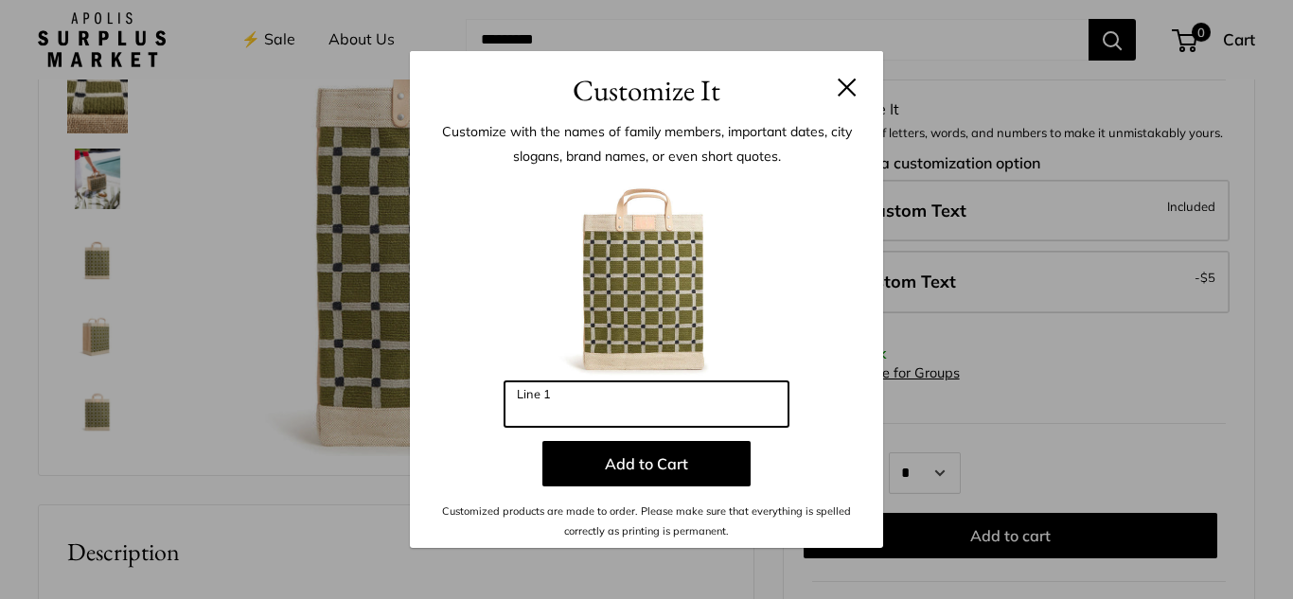
click at [568, 404] on input "Line 1" at bounding box center [646, 403] width 284 height 45
type input "*"
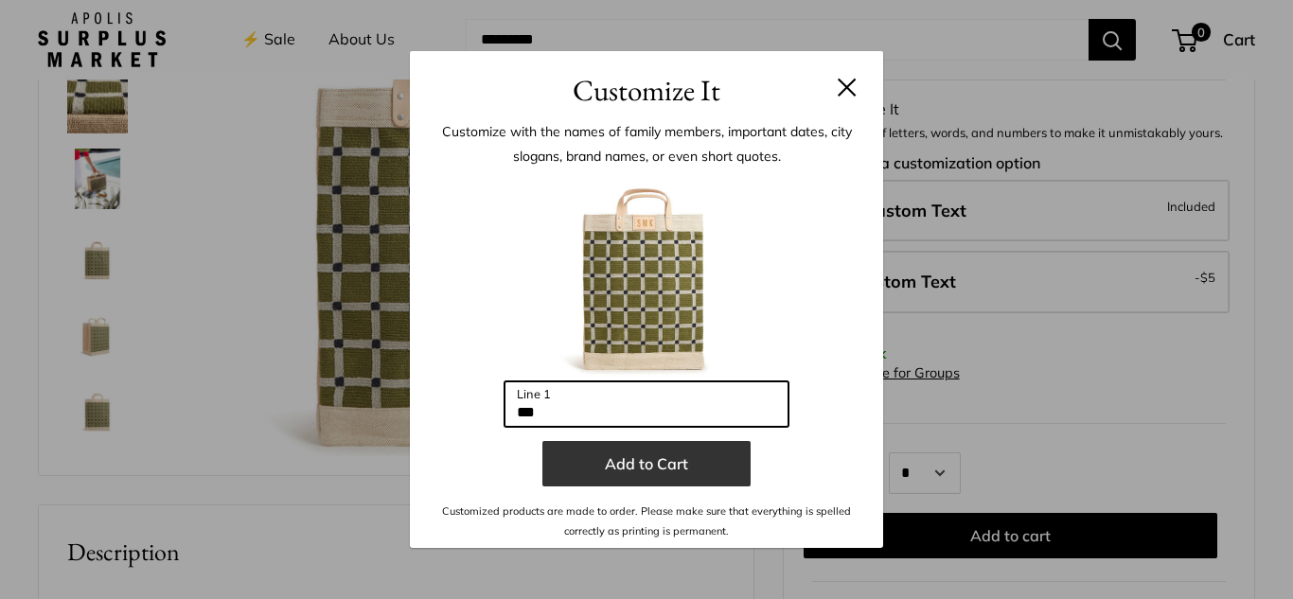
type input "***"
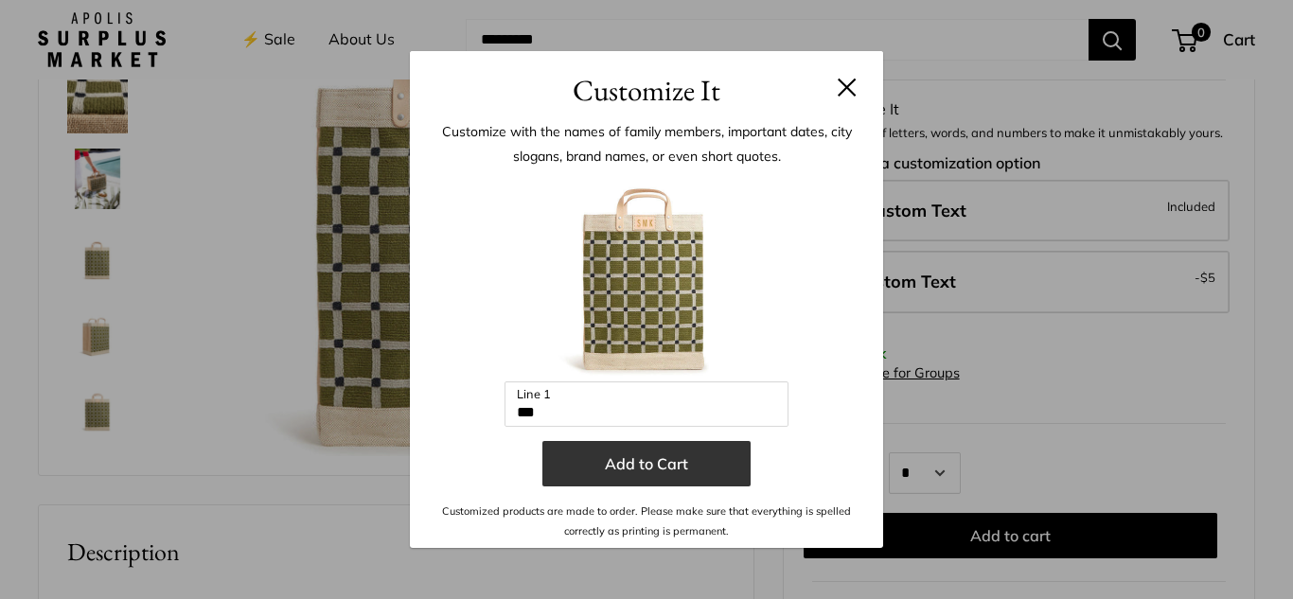
click at [642, 468] on button "Add to Cart" at bounding box center [646, 463] width 208 height 45
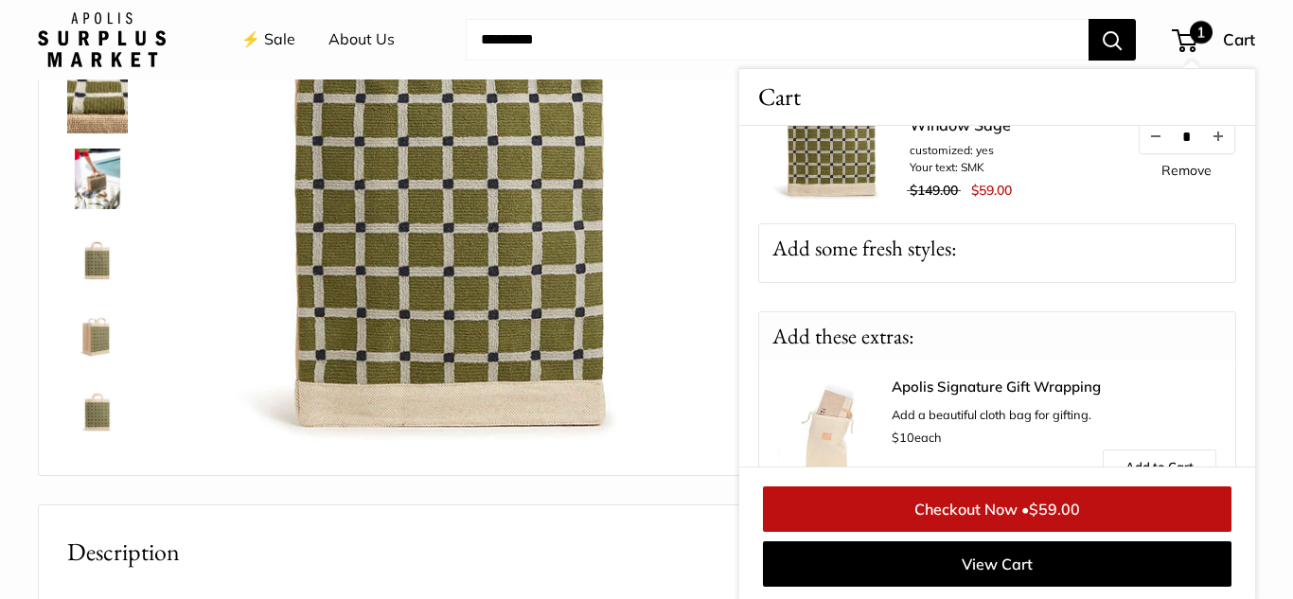
scroll to position [93, 0]
click at [1044, 258] on p "Add some fresh styles:" at bounding box center [997, 247] width 476 height 48
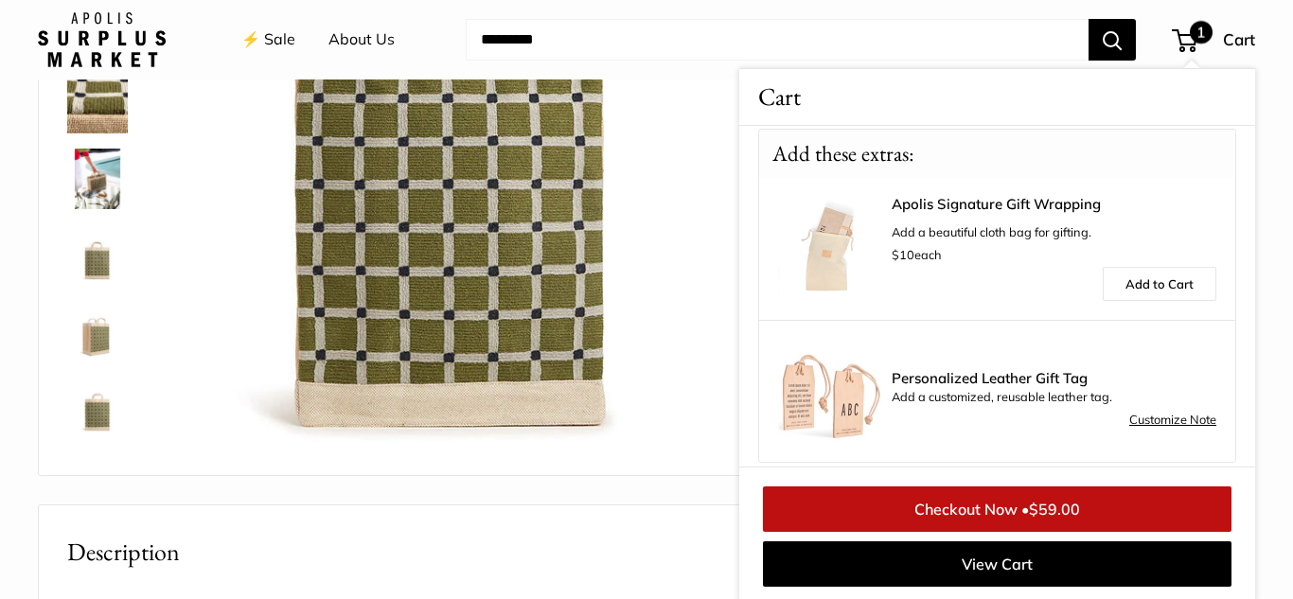
scroll to position [290, 0]
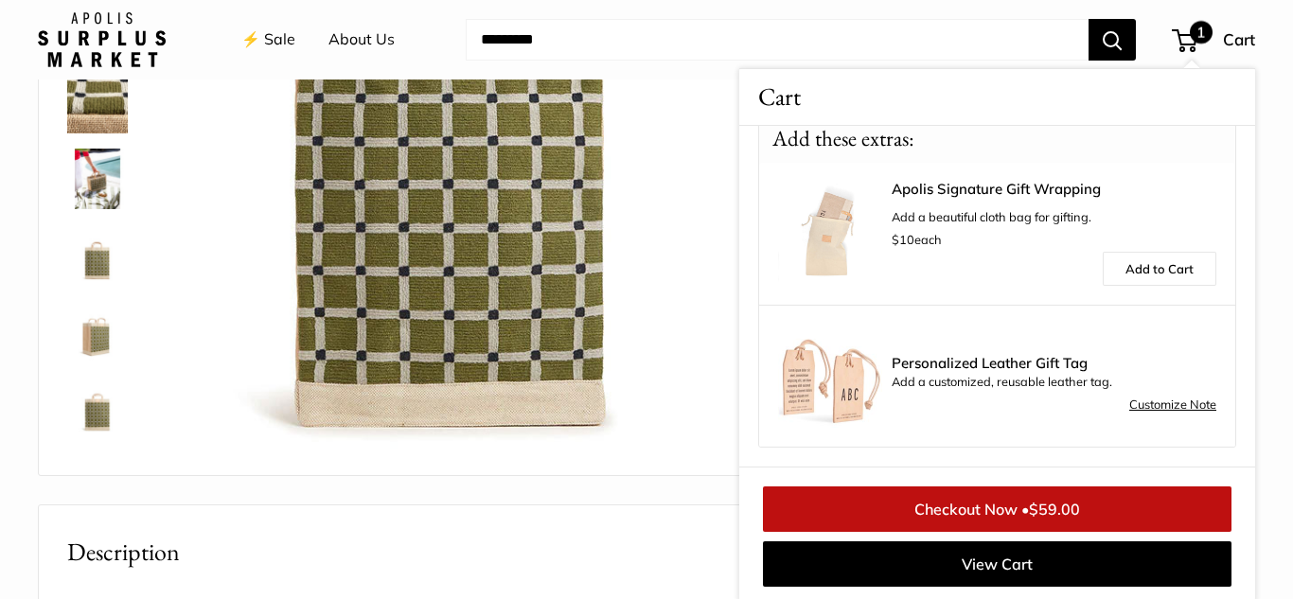
click at [981, 507] on link "Checkout Now • $59.00" at bounding box center [997, 508] width 468 height 45
